Goal: Transaction & Acquisition: Purchase product/service

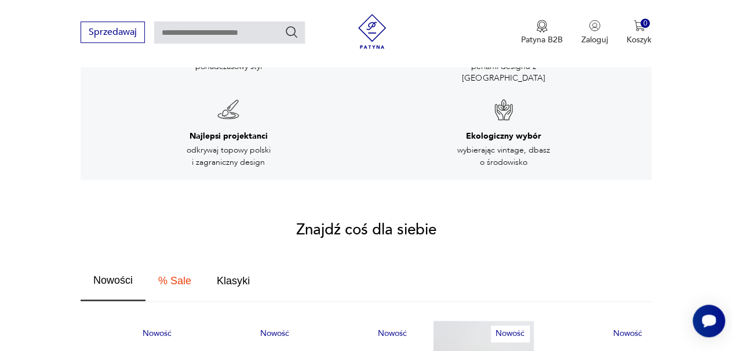
scroll to position [72, 0]
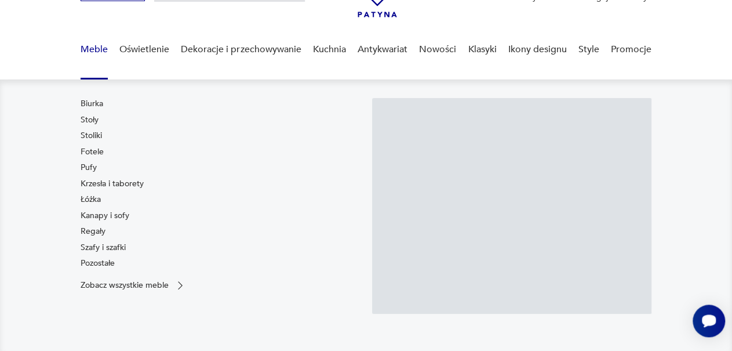
click at [85, 48] on link "Meble" at bounding box center [94, 49] width 27 height 45
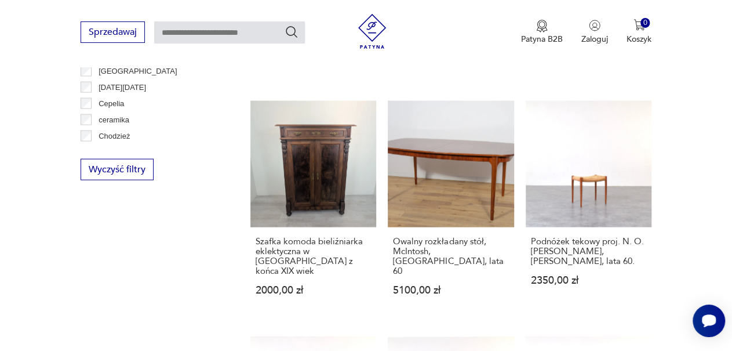
scroll to position [1171, 0]
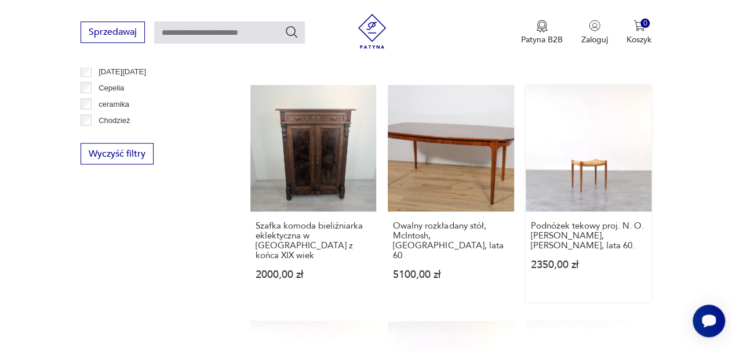
click at [585, 138] on link "Podnóżek tekowy proj. N. O. [PERSON_NAME], [PERSON_NAME], lata 60. 2350,00 zł" at bounding box center [588, 193] width 126 height 216
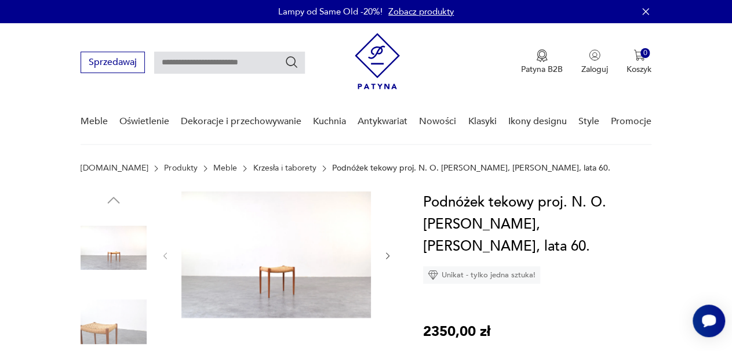
click at [106, 327] on img at bounding box center [114, 322] width 66 height 66
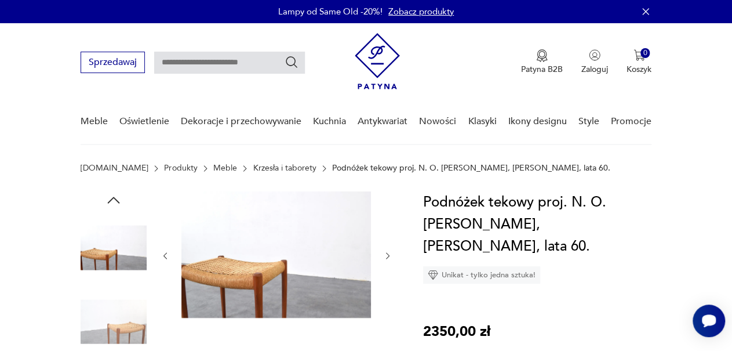
click at [385, 257] on icon "button" at bounding box center [387, 255] width 9 height 9
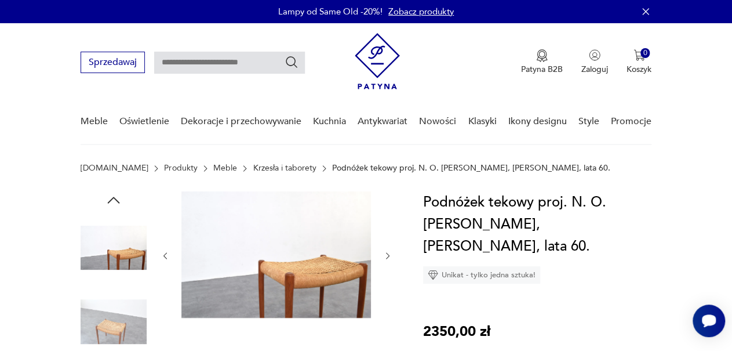
click at [385, 257] on icon "button" at bounding box center [387, 255] width 9 height 9
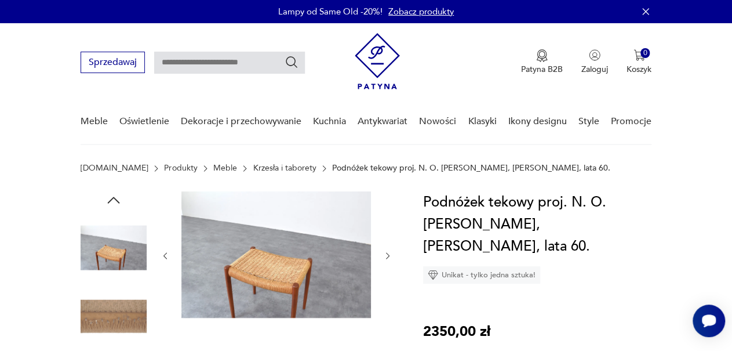
click at [385, 257] on icon "button" at bounding box center [387, 255] width 9 height 9
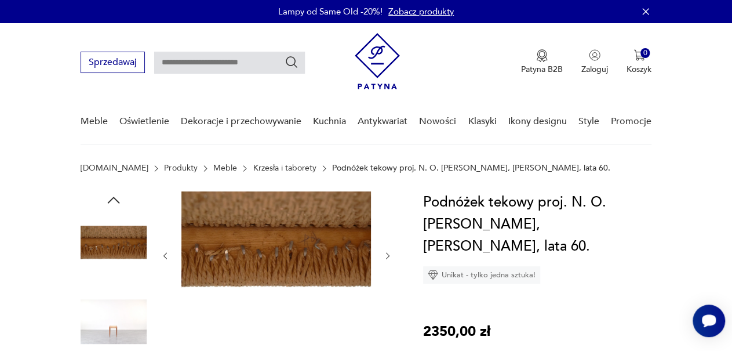
click at [385, 257] on icon "button" at bounding box center [387, 255] width 9 height 9
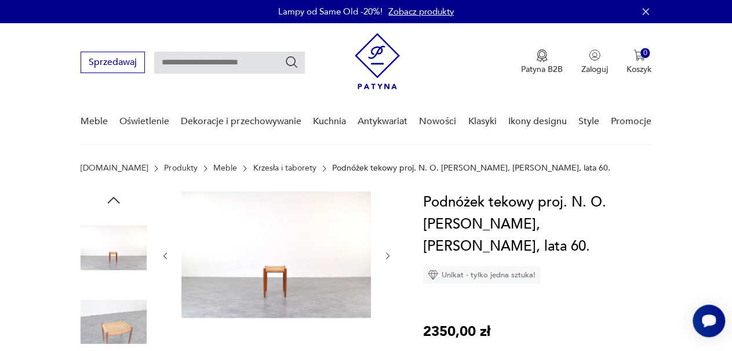
click at [385, 257] on icon "button" at bounding box center [387, 255] width 9 height 9
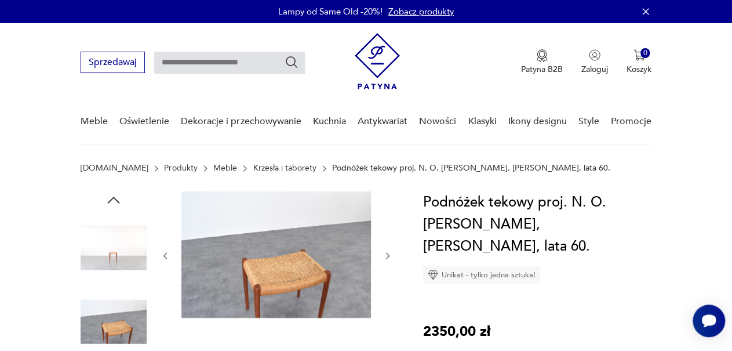
click at [385, 257] on icon "button" at bounding box center [387, 255] width 9 height 9
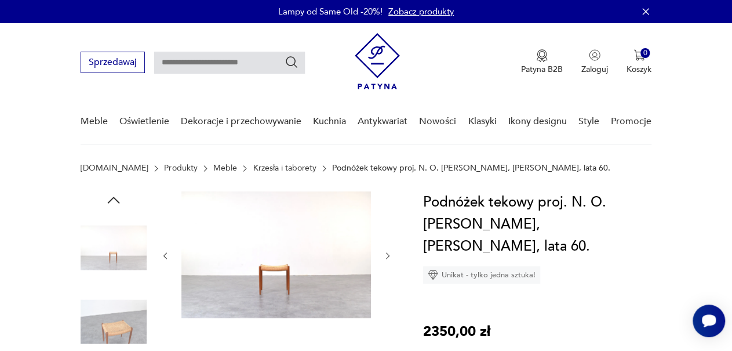
click at [385, 257] on icon "button" at bounding box center [387, 255] width 9 height 9
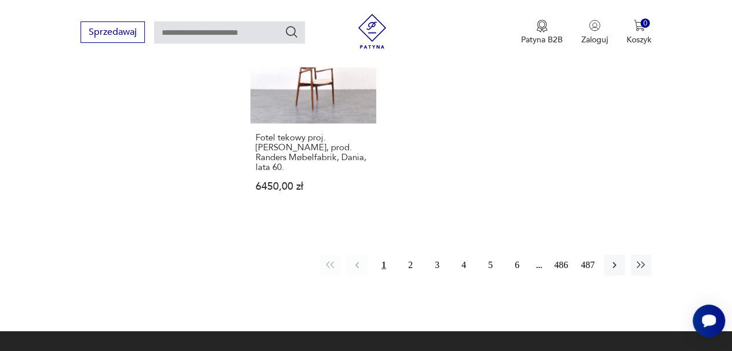
scroll to position [1740, 0]
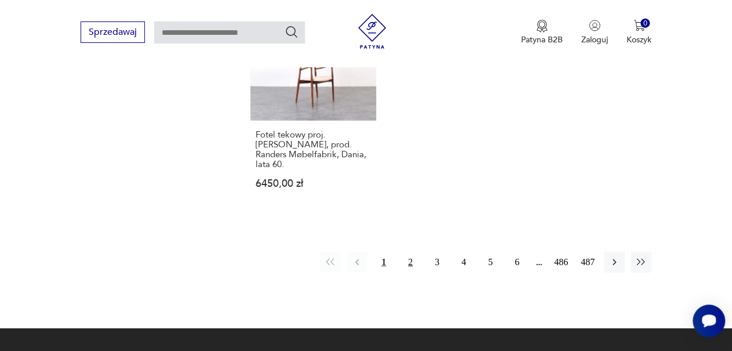
click at [412, 251] on button "2" at bounding box center [410, 261] width 21 height 21
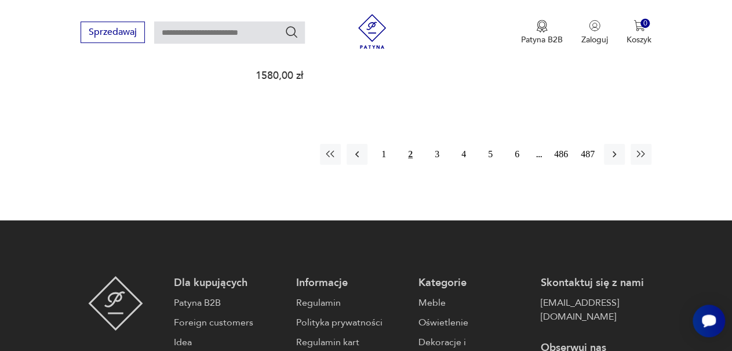
scroll to position [1825, 0]
